Goal: Information Seeking & Learning: Find specific page/section

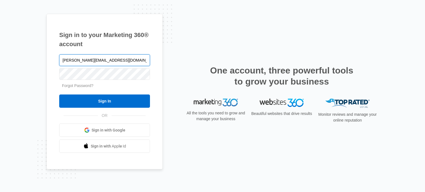
type input "[PERSON_NAME][EMAIL_ADDRESS][DOMAIN_NAME]"
click at [59, 95] on input "Sign In" at bounding box center [104, 101] width 91 height 13
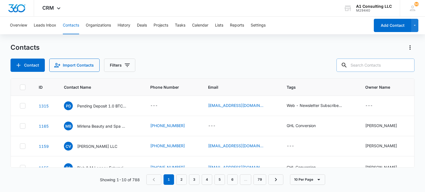
click at [386, 68] on input "text" at bounding box center [376, 65] width 78 height 13
type input "tenacity"
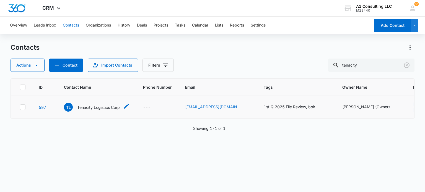
click at [102, 105] on p "Tenacity Logistics Corp" at bounding box center [98, 108] width 43 height 6
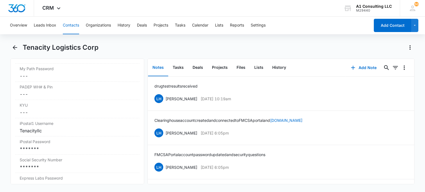
scroll to position [1190, 0]
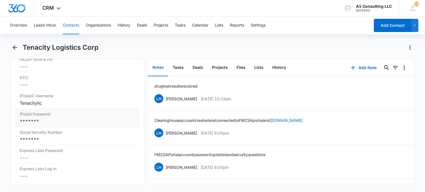
click at [64, 123] on div "*******" at bounding box center [77, 121] width 115 height 7
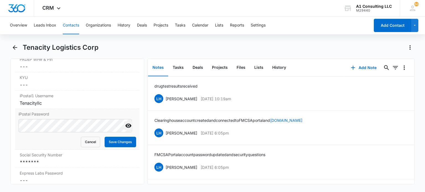
click at [125, 129] on icon "Show" at bounding box center [128, 126] width 7 height 7
click at [86, 145] on button "Cancel" at bounding box center [90, 142] width 19 height 11
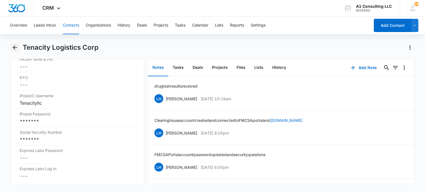
click at [12, 48] on icon "Back" at bounding box center [15, 47] width 7 height 7
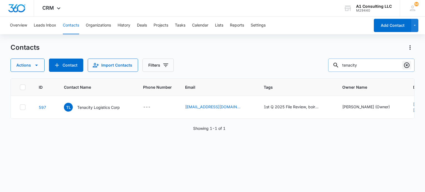
click at [406, 64] on icon "Clear" at bounding box center [407, 65] width 7 height 7
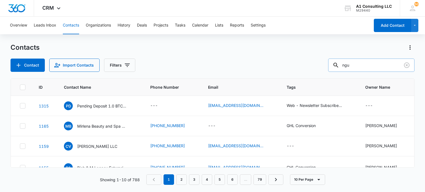
type input "ngu"
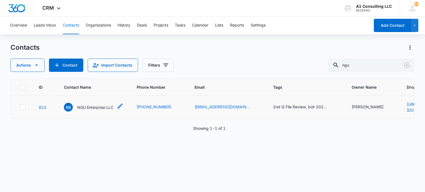
click at [102, 103] on div "NE NGU Enterprise LLC" at bounding box center [89, 107] width 50 height 9
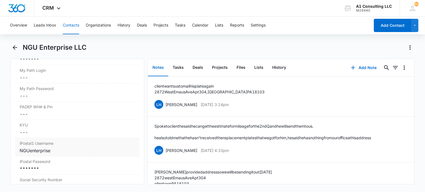
scroll to position [1135, 0]
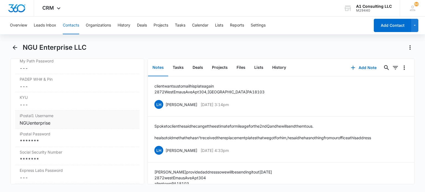
click at [60, 126] on div "NGUenterprise" at bounding box center [77, 123] width 115 height 7
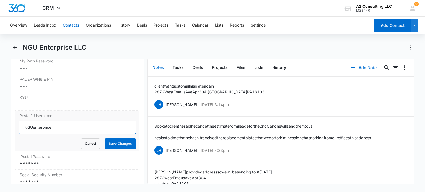
click at [77, 134] on input "NGUenterprise" at bounding box center [77, 127] width 117 height 13
click at [94, 149] on button "Cancel" at bounding box center [90, 144] width 19 height 11
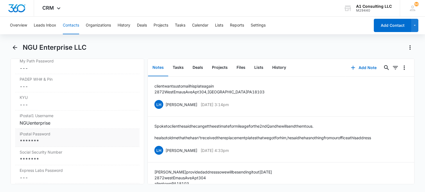
click at [52, 145] on div "*******" at bounding box center [77, 141] width 115 height 7
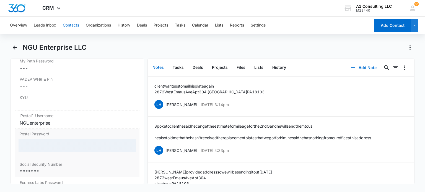
scroll to position [1190, 0]
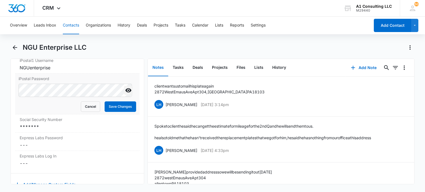
click at [125, 94] on icon "Show" at bounding box center [128, 90] width 7 height 7
drag, startPoint x: 91, startPoint y: 119, endPoint x: 91, endPoint y: 81, distance: 37.4
click at [91, 112] on button "Cancel" at bounding box center [90, 107] width 19 height 11
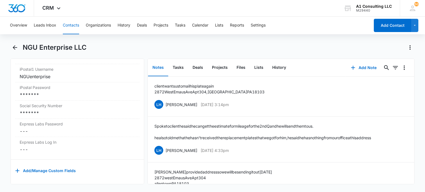
click at [62, 25] on div "Overview Leads Inbox Contacts Organizations History Deals Projects Tasks Calend…" at bounding box center [188, 26] width 363 height 18
click at [74, 27] on button "Contacts" at bounding box center [71, 26] width 16 height 18
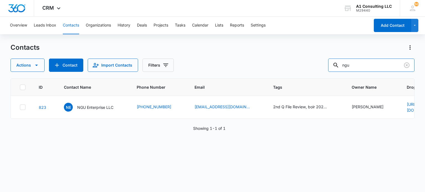
drag, startPoint x: 385, startPoint y: 62, endPoint x: 215, endPoint y: 63, distance: 170.5
click at [213, 64] on div "Actions Contact Import Contacts Filters ngu" at bounding box center [213, 65] width 404 height 13
type input "luxury"
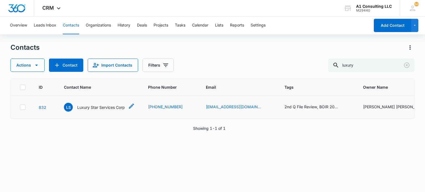
click at [112, 108] on p "Luxury Star Services Corp" at bounding box center [101, 108] width 48 height 6
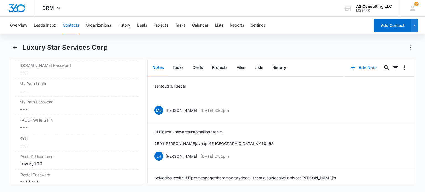
scroll to position [1163, 0]
click at [54, 112] on div "Luxury100" at bounding box center [77, 108] width 115 height 7
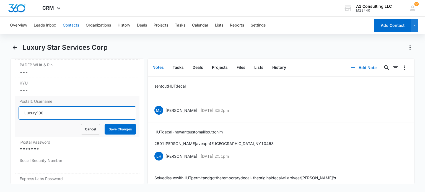
click at [55, 114] on input "Luxury100" at bounding box center [77, 113] width 117 height 13
click at [43, 156] on div "iPostal Password Cancel Save Changes *******" at bounding box center [77, 146] width 124 height 18
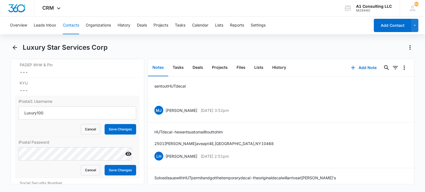
scroll to position [1218, 0]
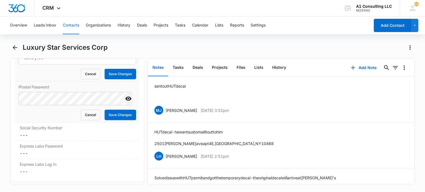
click at [125, 102] on icon "Show" at bounding box center [128, 98] width 7 height 7
click at [81, 120] on button "Cancel" at bounding box center [90, 115] width 19 height 11
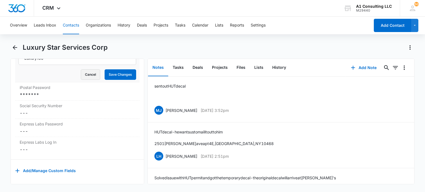
click at [88, 78] on button "Cancel" at bounding box center [90, 74] width 19 height 11
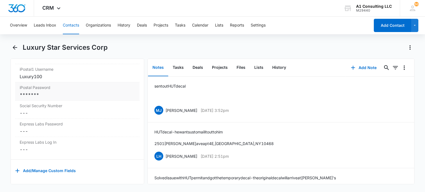
scroll to position [1174, 0]
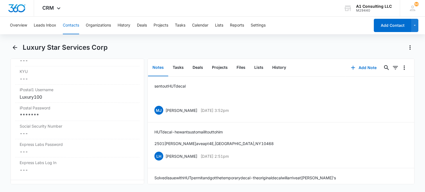
click at [73, 28] on button "Contacts" at bounding box center [71, 26] width 16 height 18
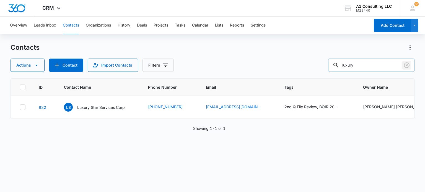
drag, startPoint x: 405, startPoint y: 63, endPoint x: 392, endPoint y: 64, distance: 12.5
click at [405, 63] on icon "Clear" at bounding box center [407, 65] width 7 height 7
click at [393, 64] on input "text" at bounding box center [371, 65] width 86 height 13
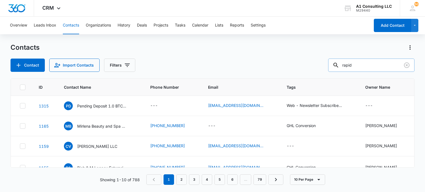
type input "rapid"
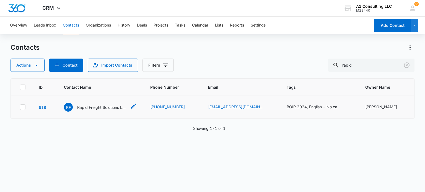
click at [110, 106] on p "Rapid Freight Solutions LLC" at bounding box center [102, 108] width 50 height 6
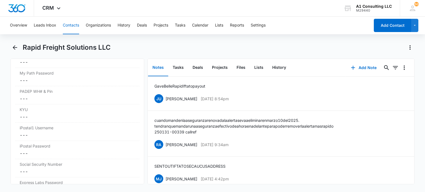
scroll to position [1135, 0]
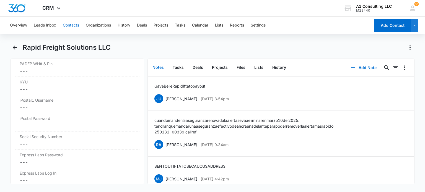
click at [20, 47] on div "Rapid Freight Solutions LLC" at bounding box center [213, 51] width 404 height 16
click at [16, 50] on icon "Back" at bounding box center [15, 47] width 7 height 7
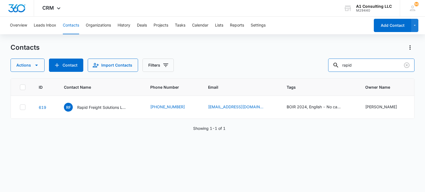
click at [333, 64] on div "Actions Contact Import Contacts Filters rapid" at bounding box center [213, 65] width 404 height 13
click at [405, 65] on icon "Clear" at bounding box center [407, 65] width 7 height 7
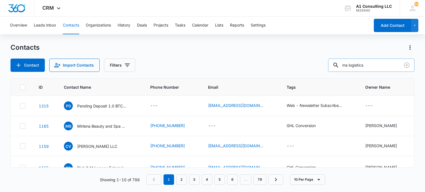
type input "ms logistics"
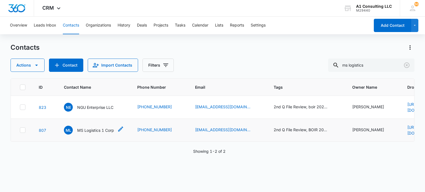
click at [94, 128] on p "MS Logistics 1 Corp" at bounding box center [95, 131] width 37 height 6
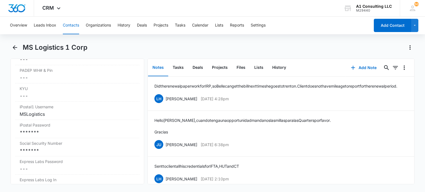
scroll to position [1163, 0]
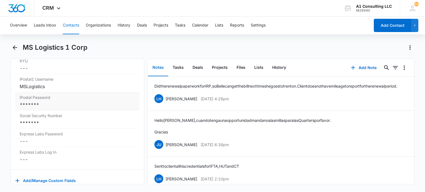
click at [53, 108] on div "*******" at bounding box center [77, 105] width 115 height 7
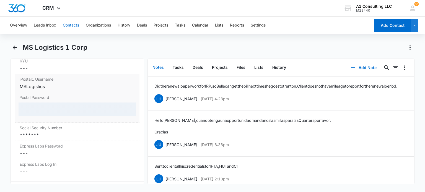
click at [73, 90] on div "MSLogistics" at bounding box center [77, 86] width 115 height 7
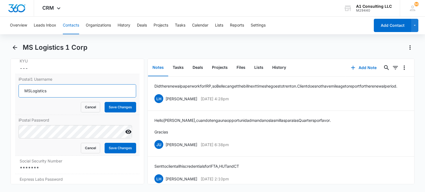
click at [114, 98] on input "MSLogistics" at bounding box center [77, 90] width 117 height 13
click at [125, 135] on icon "Show" at bounding box center [128, 132] width 7 height 7
click at [89, 154] on button "Cancel" at bounding box center [90, 148] width 19 height 11
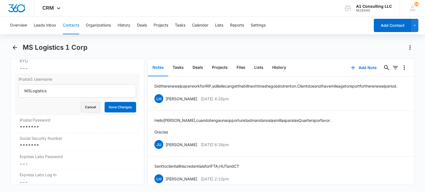
click at [86, 113] on button "Cancel" at bounding box center [90, 107] width 19 height 11
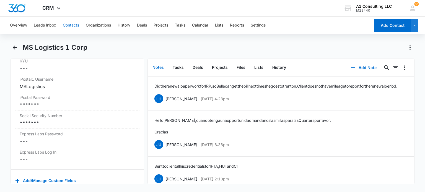
click at [73, 27] on button "Contacts" at bounding box center [71, 26] width 16 height 18
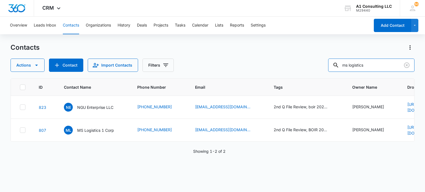
drag, startPoint x: 372, startPoint y: 62, endPoint x: 295, endPoint y: 62, distance: 77.2
click at [295, 62] on div "Actions Contact Import Contacts Filters ms logistics" at bounding box center [213, 65] width 404 height 13
type input "ipostal"
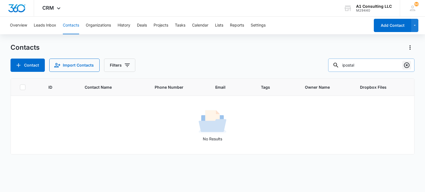
click at [404, 66] on icon "Clear" at bounding box center [407, 66] width 6 height 6
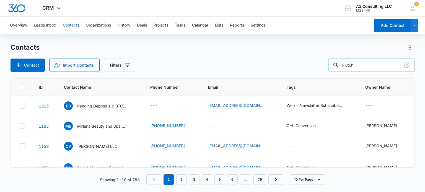
type input "klutch"
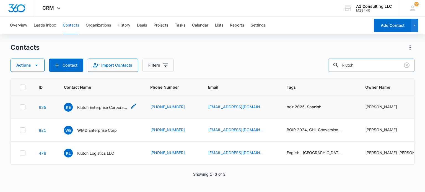
click at [97, 109] on p "Klutch Enterprise Corporation" at bounding box center [102, 108] width 50 height 6
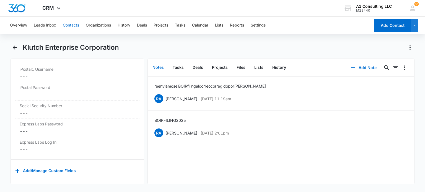
scroll to position [1150, 0]
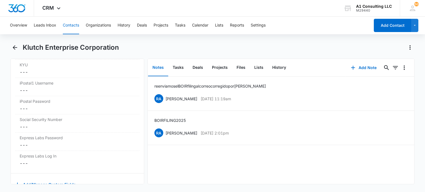
click at [68, 28] on button "Contacts" at bounding box center [71, 26] width 16 height 18
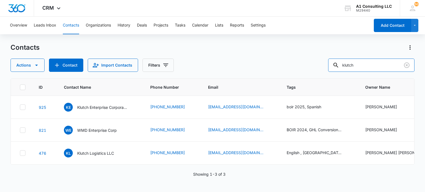
drag, startPoint x: 381, startPoint y: 65, endPoint x: 298, endPoint y: 65, distance: 83.0
click at [298, 65] on div "Actions Contact Import Contacts Filters klutch" at bounding box center [213, 65] width 404 height 13
type input "masamba"
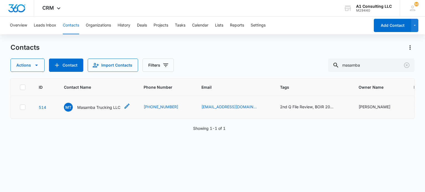
click at [99, 107] on p "Masamba Trucking LLC" at bounding box center [98, 108] width 43 height 6
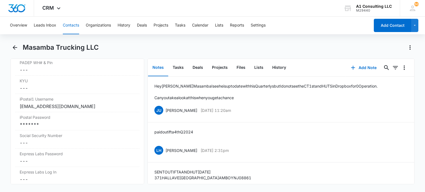
scroll to position [1190, 0]
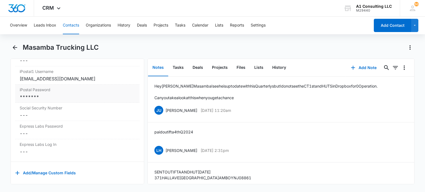
click at [88, 100] on div "*******" at bounding box center [77, 97] width 115 height 7
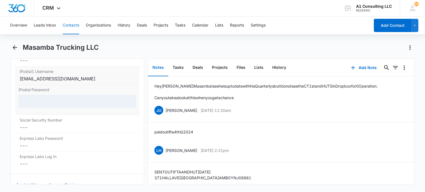
click at [100, 82] on div "[EMAIL_ADDRESS][DOMAIN_NAME]" at bounding box center [77, 79] width 115 height 7
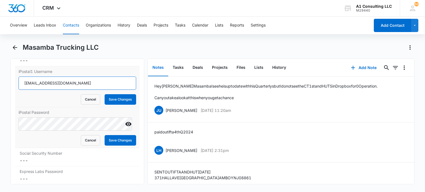
click at [98, 90] on input "[EMAIL_ADDRESS][DOMAIN_NAME]" at bounding box center [77, 83] width 117 height 13
click at [125, 128] on icon "Show" at bounding box center [128, 124] width 7 height 7
click at [91, 146] on button "Cancel" at bounding box center [90, 140] width 19 height 11
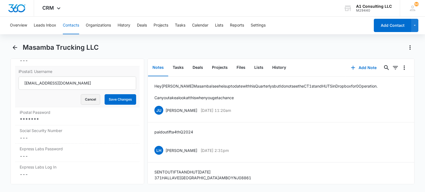
click at [82, 105] on button "Cancel" at bounding box center [90, 99] width 19 height 11
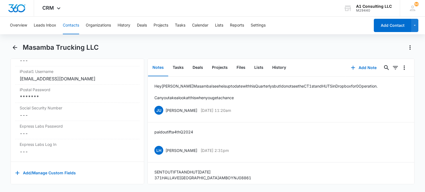
click at [70, 26] on button "Contacts" at bounding box center [71, 26] width 16 height 18
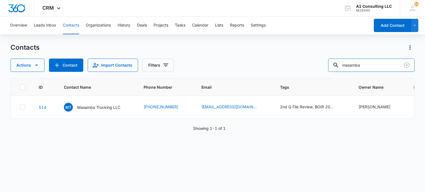
click at [282, 69] on div "Actions Contact Import Contacts Filters masamba" at bounding box center [213, 65] width 404 height 13
drag, startPoint x: 409, startPoint y: 67, endPoint x: 389, endPoint y: 66, distance: 20.2
click at [409, 67] on icon "Clear" at bounding box center [407, 66] width 6 height 6
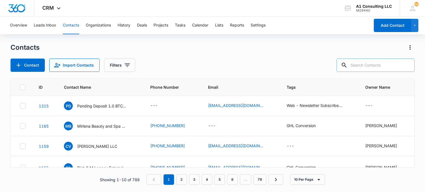
click at [389, 66] on input "text" at bounding box center [376, 65] width 78 height 13
type input "rvr"
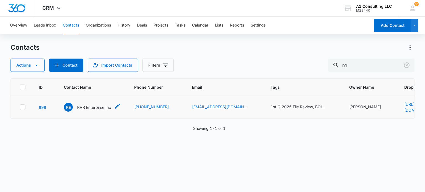
click at [98, 106] on p "RVR Enterprise Inc" at bounding box center [94, 108] width 34 height 6
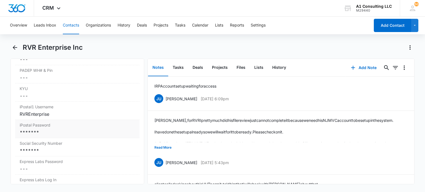
scroll to position [1163, 0]
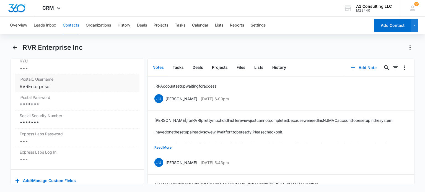
click at [68, 90] on div "RVREnterprise" at bounding box center [77, 86] width 115 height 7
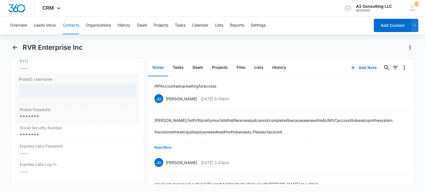
click at [52, 120] on div "*******" at bounding box center [77, 117] width 115 height 7
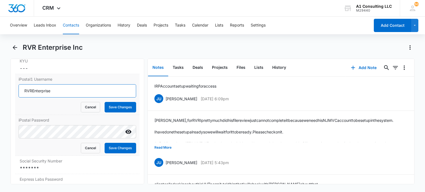
click at [103, 98] on input "RVREnterprise" at bounding box center [77, 90] width 117 height 13
click at [126, 135] on icon "Show" at bounding box center [128, 132] width 7 height 7
drag, startPoint x: 87, startPoint y: 98, endPoint x: 0, endPoint y: 100, distance: 87.2
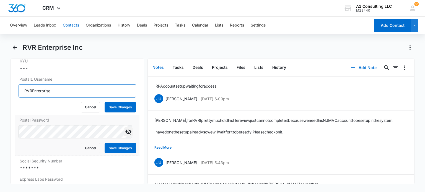
click at [0, 100] on main "RVR Enterprise Inc Remove RE RVR Enterprise Inc Contact Info Name Cancel Save C…" at bounding box center [212, 117] width 425 height 148
click at [87, 113] on button "Cancel" at bounding box center [90, 107] width 19 height 11
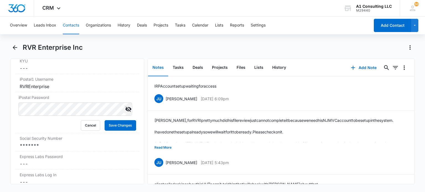
click at [69, 131] on div "Cancel Save Changes" at bounding box center [77, 125] width 117 height 11
click at [94, 131] on button "Cancel" at bounding box center [90, 125] width 19 height 11
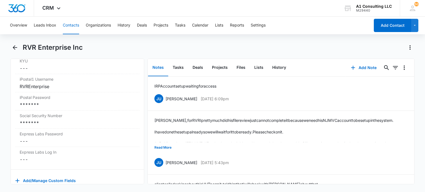
click at [69, 27] on button "Contacts" at bounding box center [71, 26] width 16 height 18
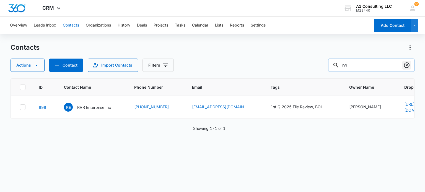
click at [406, 68] on icon "Clear" at bounding box center [407, 65] width 7 height 7
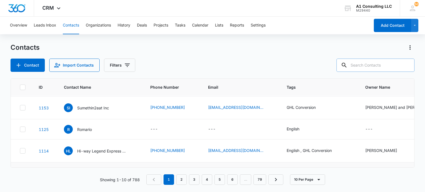
scroll to position [28, 0]
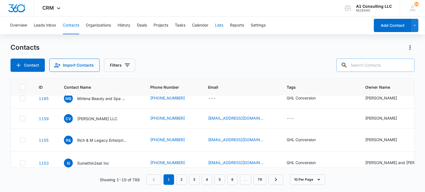
click at [222, 25] on button "Lists" at bounding box center [219, 26] width 8 height 18
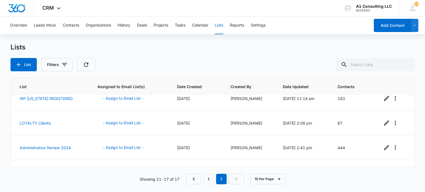
scroll to position [100, 0]
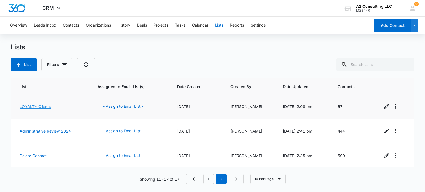
click at [38, 105] on link "LOYALTY Clients" at bounding box center [35, 106] width 31 height 5
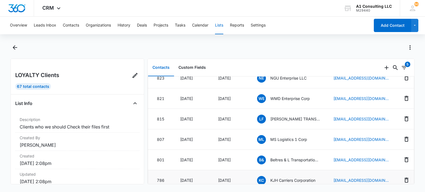
scroll to position [456, 0]
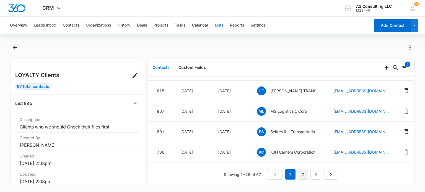
click at [300, 172] on link "2" at bounding box center [303, 174] width 11 height 11
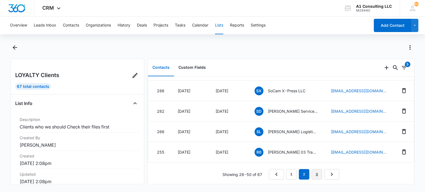
click at [317, 169] on link "3" at bounding box center [317, 174] width 11 height 11
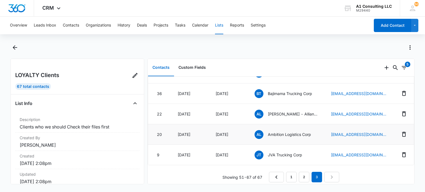
scroll to position [290, 0]
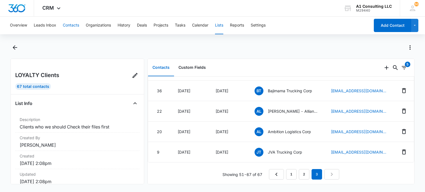
click at [77, 22] on button "Contacts" at bounding box center [71, 26] width 16 height 18
